Goal: Transaction & Acquisition: Register for event/course

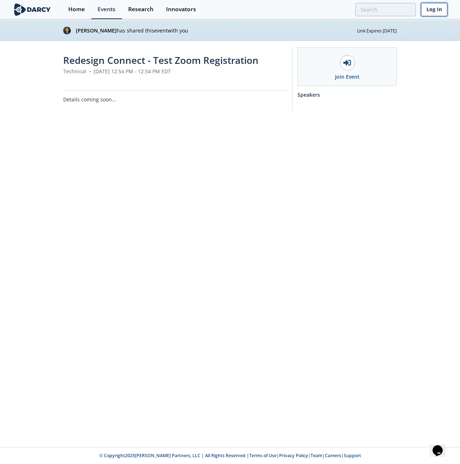
click at [429, 10] on link "Log In" at bounding box center [434, 9] width 26 height 13
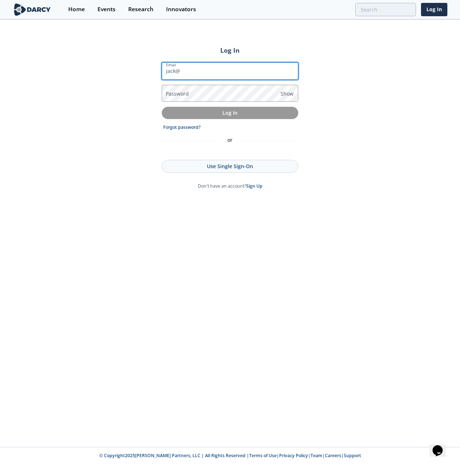
click at [200, 71] on input "jack@" at bounding box center [230, 70] width 136 height 17
type input "[EMAIL_ADDRESS][DOMAIN_NAME]"
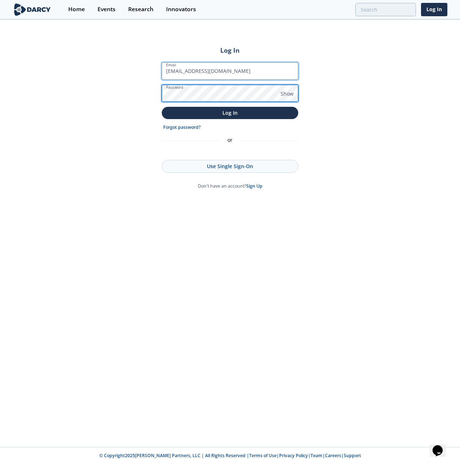
click at [162, 107] on button "Log In" at bounding box center [230, 113] width 136 height 12
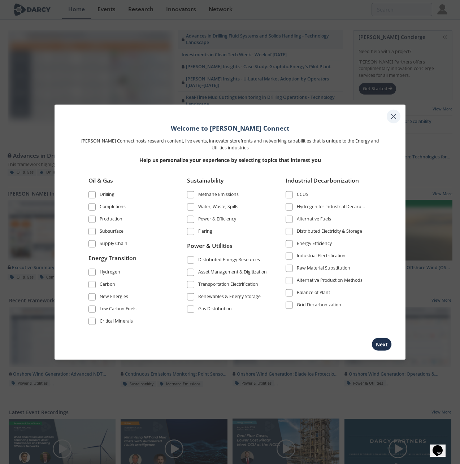
click at [395, 114] on icon at bounding box center [393, 116] width 9 height 9
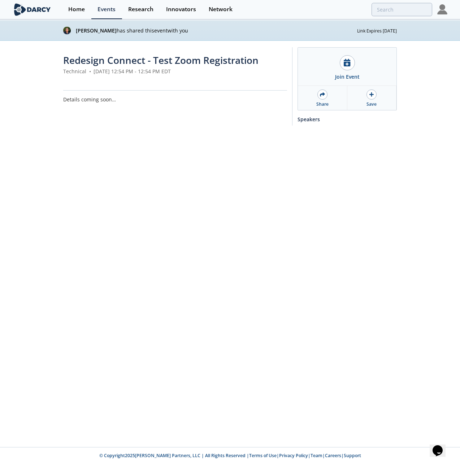
click at [440, 8] on img at bounding box center [442, 9] width 10 height 10
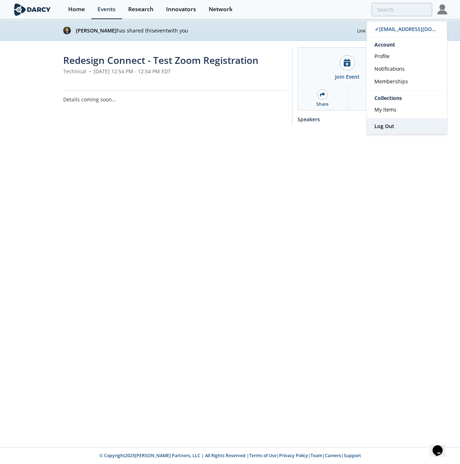
click at [389, 124] on span "Log Out" at bounding box center [384, 126] width 20 height 7
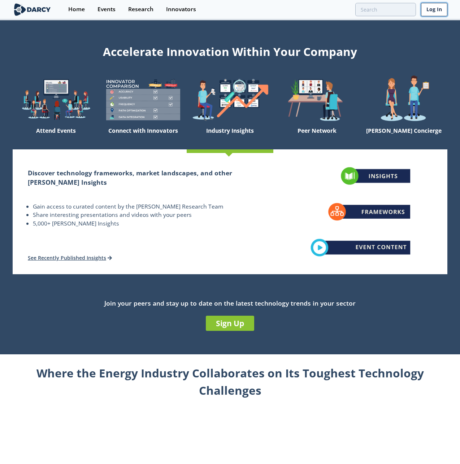
click at [431, 10] on link "Log In" at bounding box center [434, 9] width 26 height 13
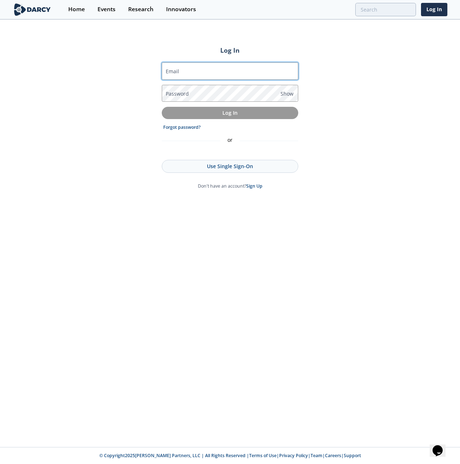
click at [188, 66] on input "Email" at bounding box center [230, 70] width 136 height 17
type input "[EMAIL_ADDRESS][DOMAIN_NAME]"
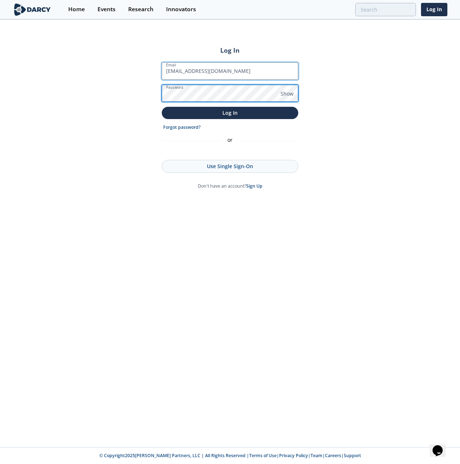
click at [162, 107] on button "Log In" at bounding box center [230, 113] width 136 height 12
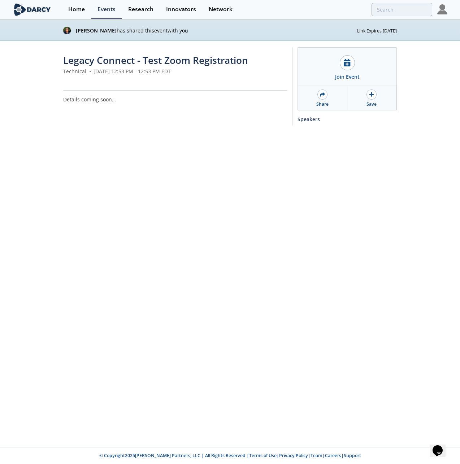
click at [444, 8] on img at bounding box center [442, 9] width 10 height 10
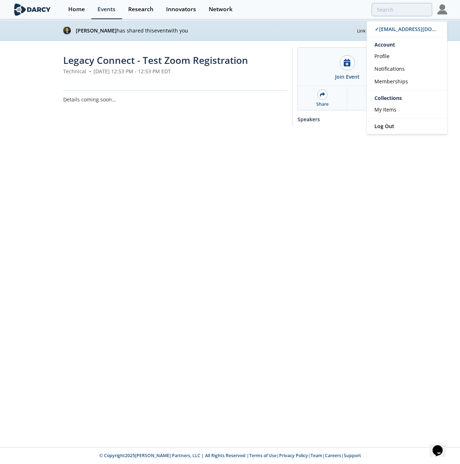
click at [240, 163] on div "Jordan Yee has shared this event with you Link Expires In 15 Days Legacy Connec…" at bounding box center [230, 233] width 460 height 427
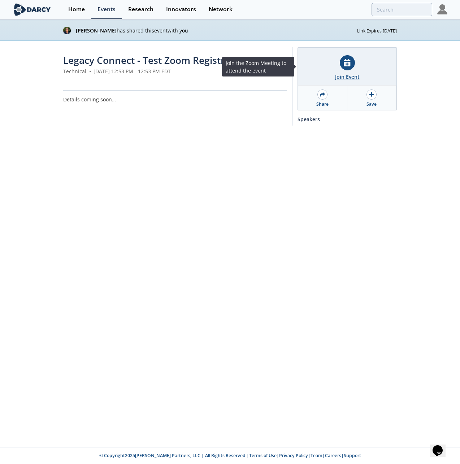
click at [352, 54] on div "Join Event" at bounding box center [347, 67] width 98 height 38
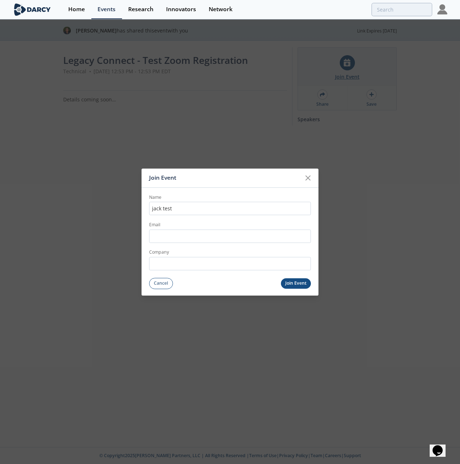
type input "jack test"
type input "[EMAIL_ADDRESS][DOMAIN_NAME]"
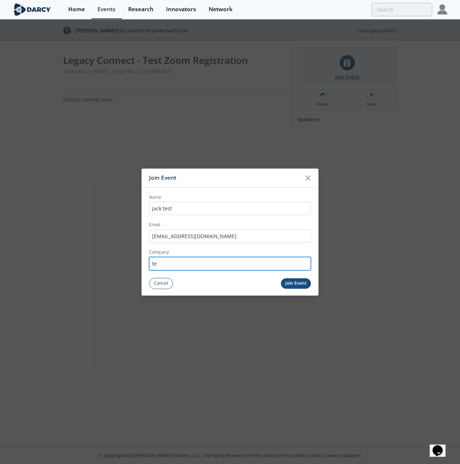
type input "t"
type input "ioc"
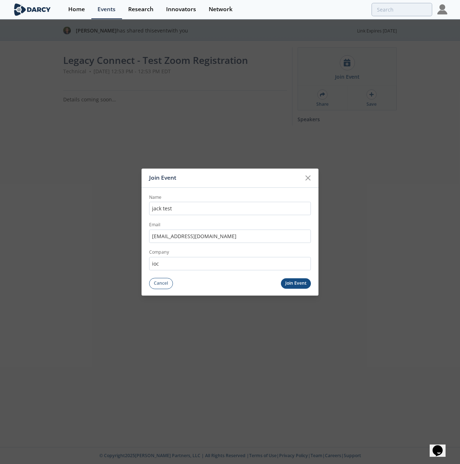
click at [290, 282] on button "Join Event" at bounding box center [296, 283] width 30 height 10
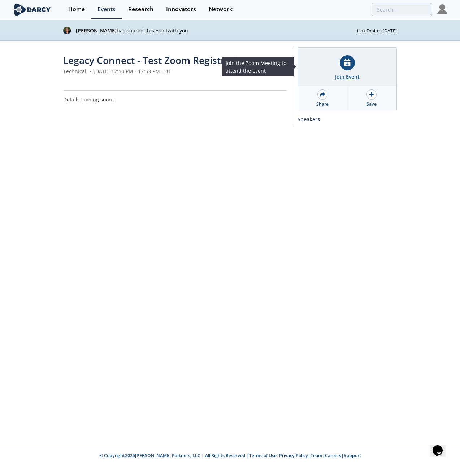
click at [349, 75] on div "Join Event" at bounding box center [347, 77] width 25 height 8
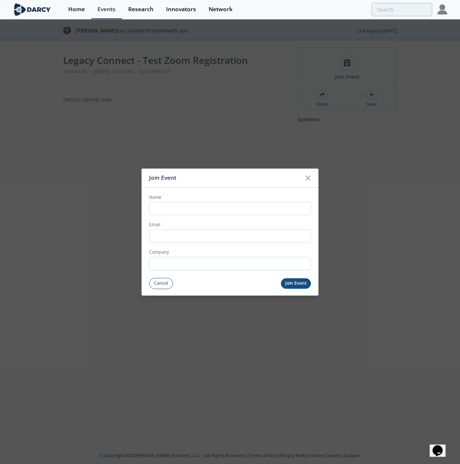
click at [234, 155] on div "Join Event Name Email Company Cancel Join Event" at bounding box center [230, 232] width 460 height 464
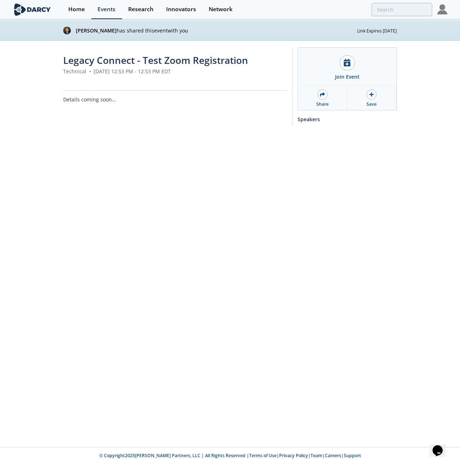
click at [43, 71] on div "Legacy Connect - Test Zoom Registration Technical • August 12, 2025 12:53 PM - …" at bounding box center [230, 88] width 460 height 95
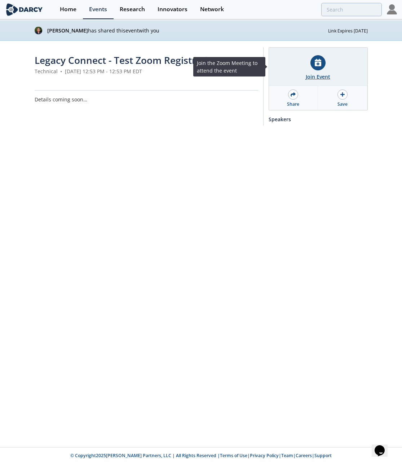
click at [316, 69] on div at bounding box center [318, 62] width 15 height 15
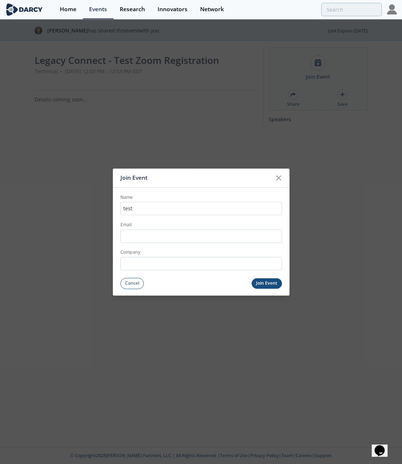
type input "test"
type input "test@isleofcode.com"
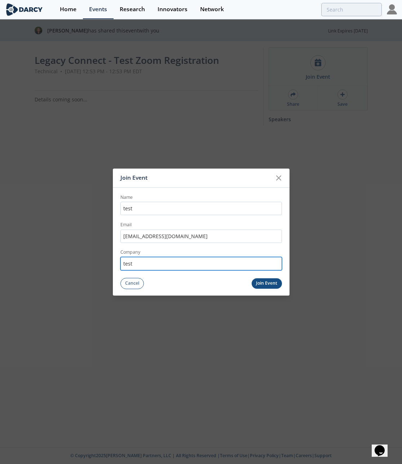
type input "test"
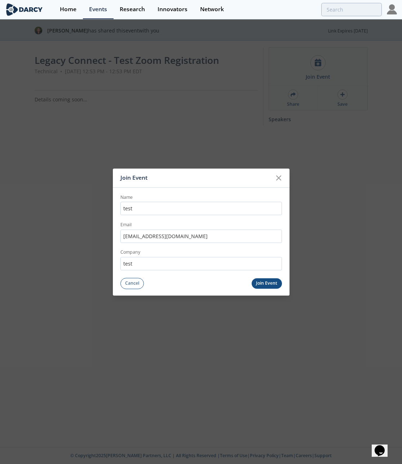
click at [256, 282] on button "Join Event" at bounding box center [267, 283] width 30 height 10
